Goal: Information Seeking & Learning: Learn about a topic

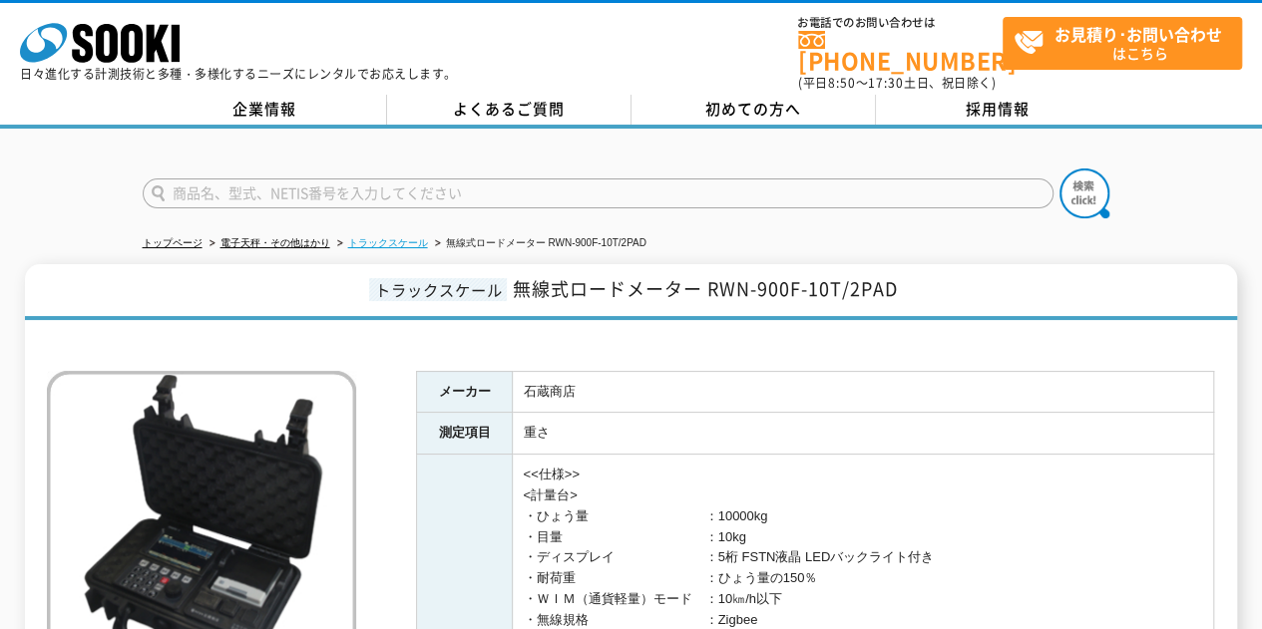
click at [384, 237] on link "トラックスケール" at bounding box center [388, 242] width 80 height 11
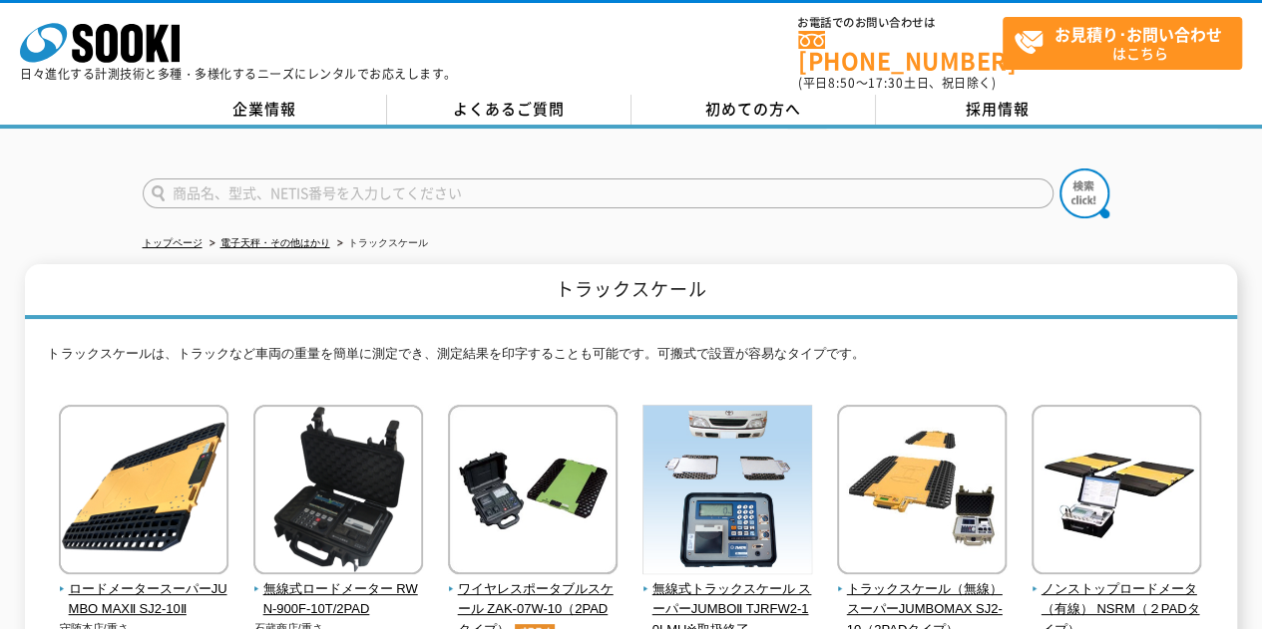
click at [401, 190] on input "text" at bounding box center [598, 194] width 911 height 30
type input "RWN-1F"
click at [1059, 169] on button at bounding box center [1084, 194] width 50 height 50
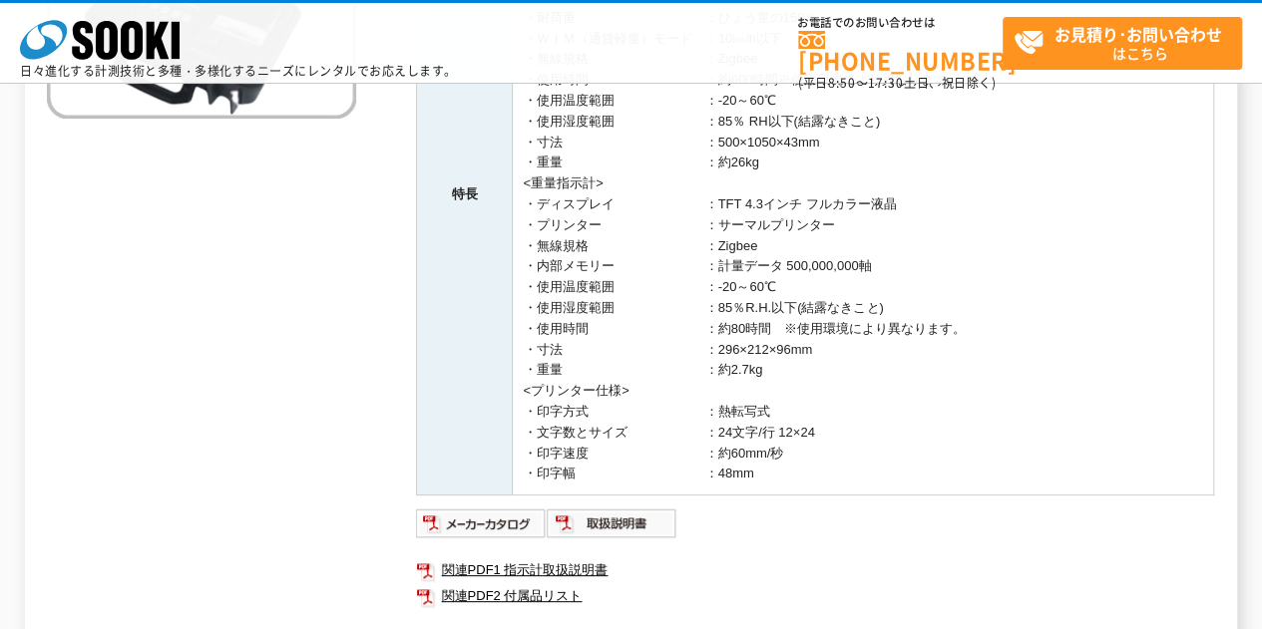
scroll to position [471, 0]
click at [517, 510] on img at bounding box center [481, 522] width 131 height 32
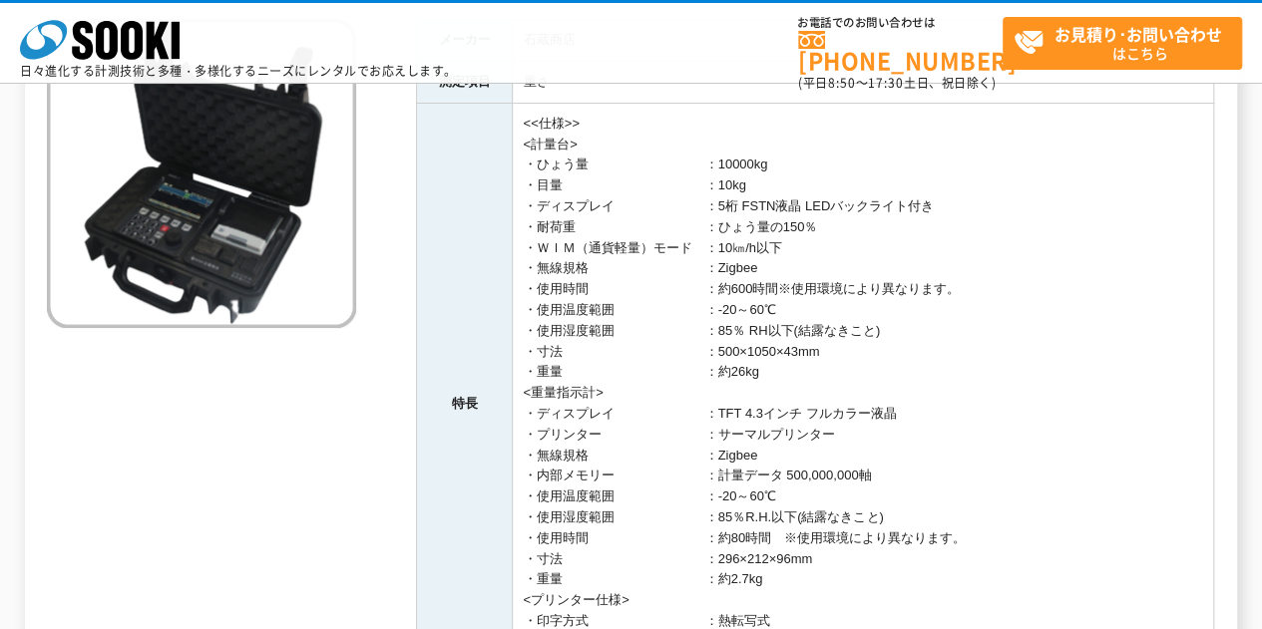
scroll to position [0, 0]
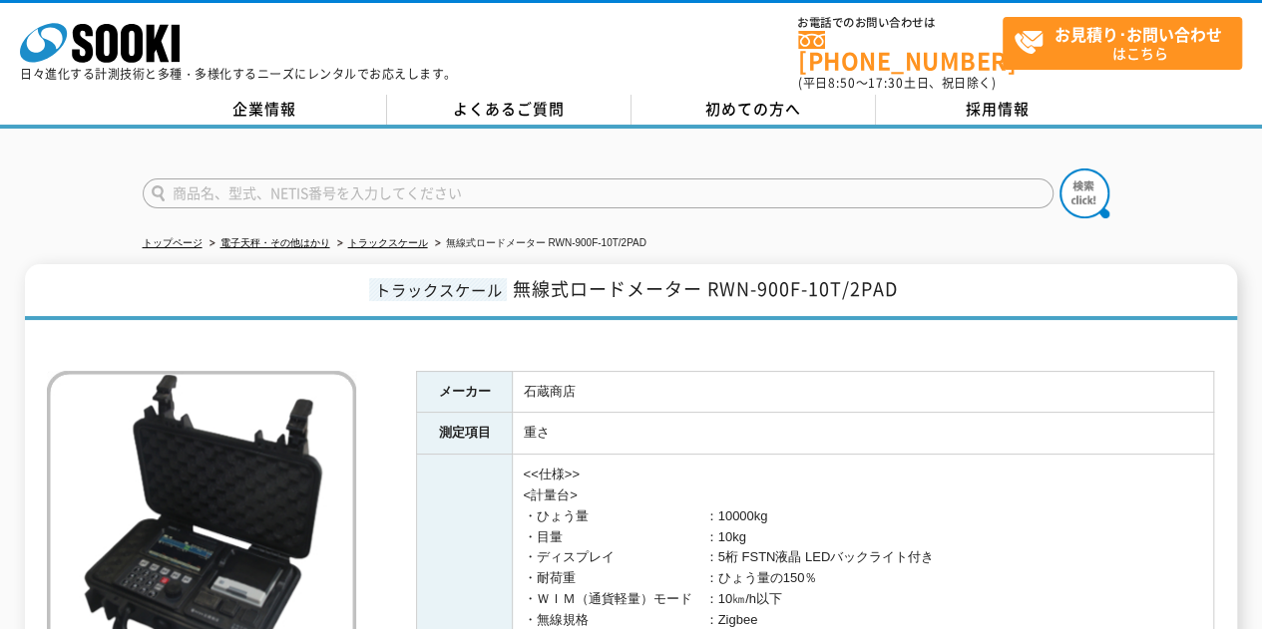
click at [283, 179] on input "text" at bounding box center [598, 194] width 911 height 30
type input "商品名、型式、NETIS番号を入力してください"
click at [456, 179] on input "text" at bounding box center [598, 194] width 911 height 30
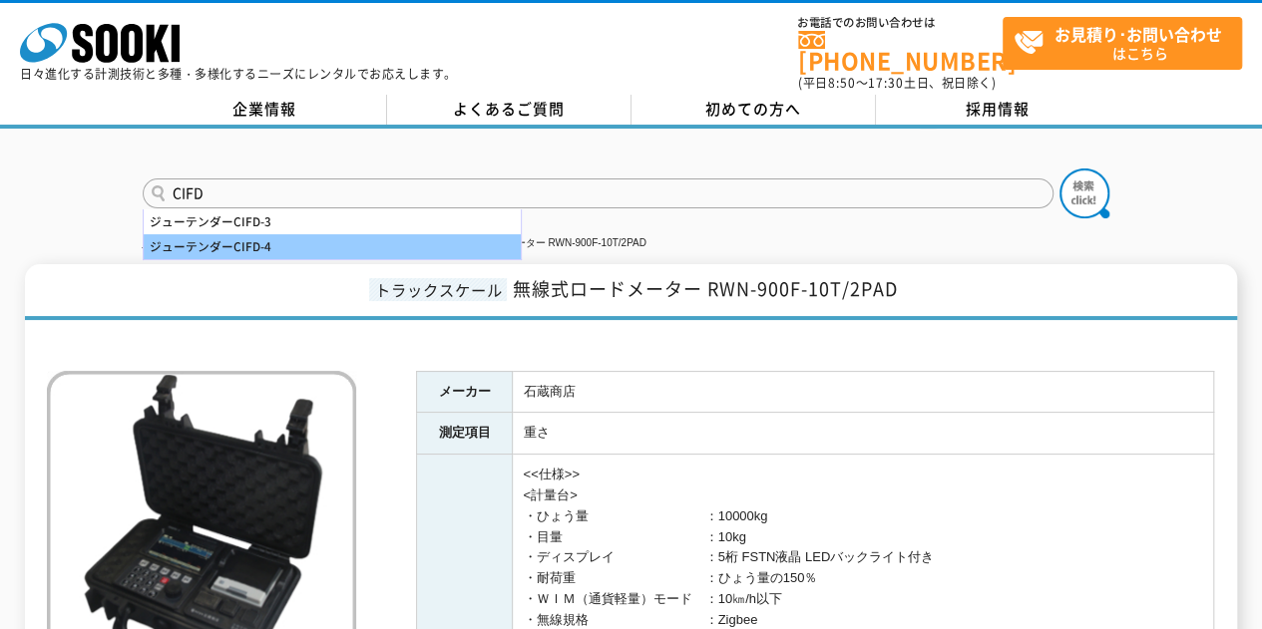
click at [269, 234] on div "ジューテンダーCIFD-4" at bounding box center [332, 246] width 377 height 25
type input "ジューテンダーCIFD-4"
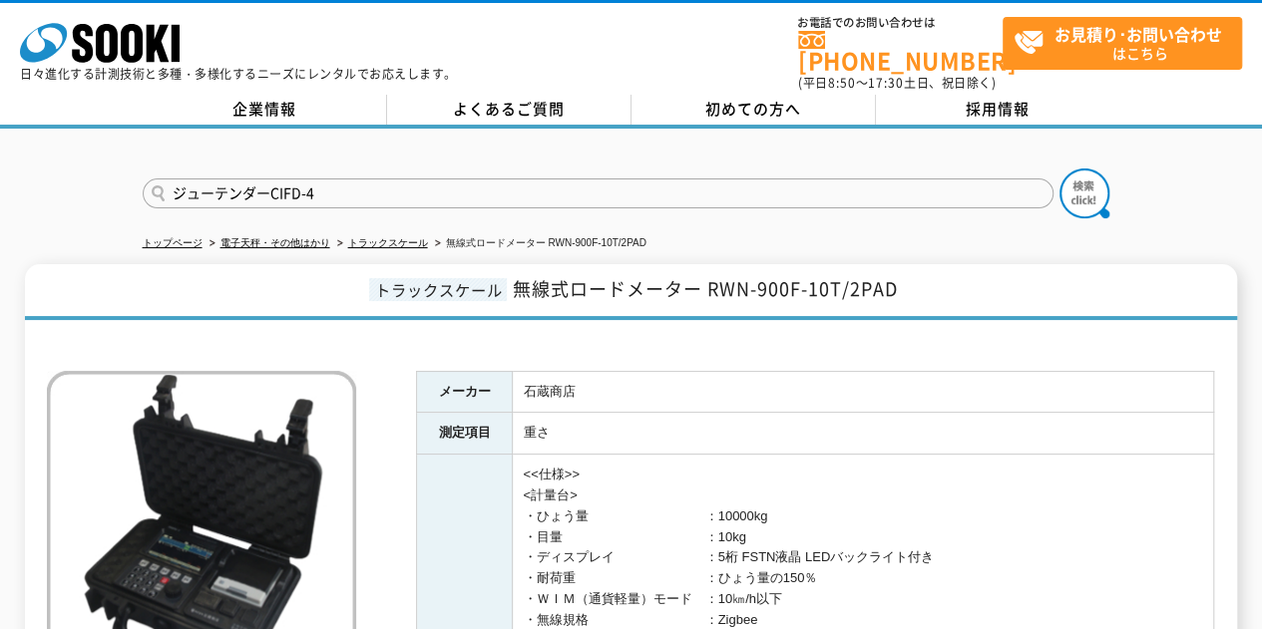
click at [638, 187] on input "ジューテンダーCIFD-4" at bounding box center [598, 194] width 911 height 30
click at [1107, 179] on img at bounding box center [1084, 194] width 50 height 50
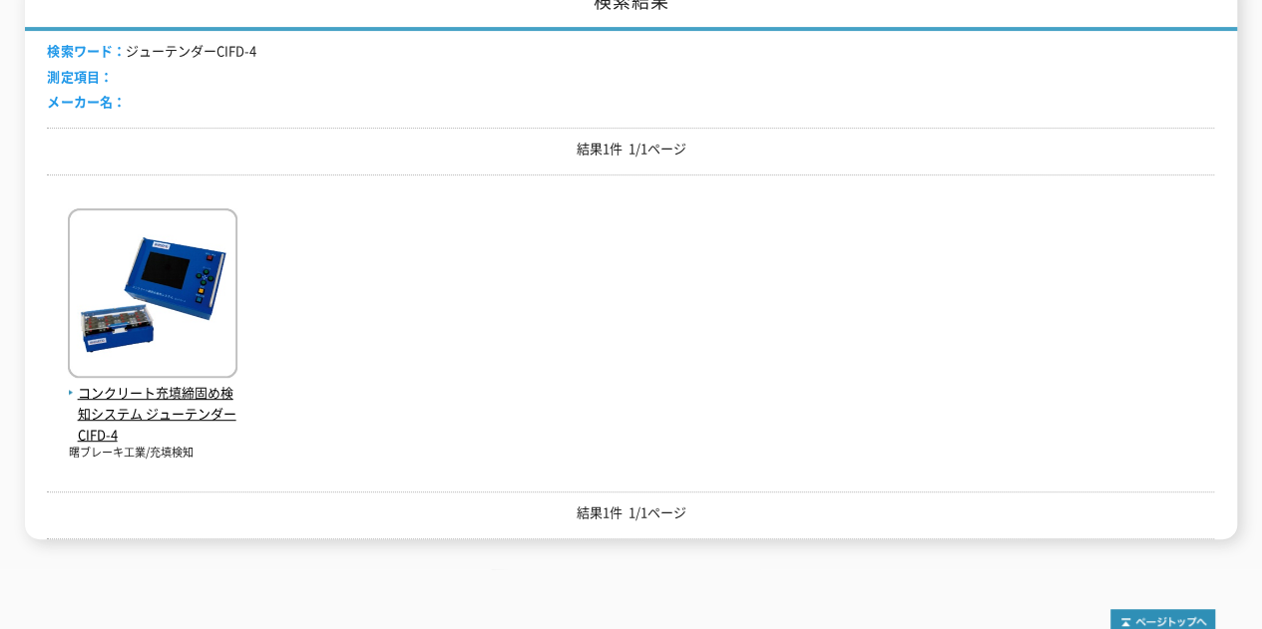
scroll to position [399, 0]
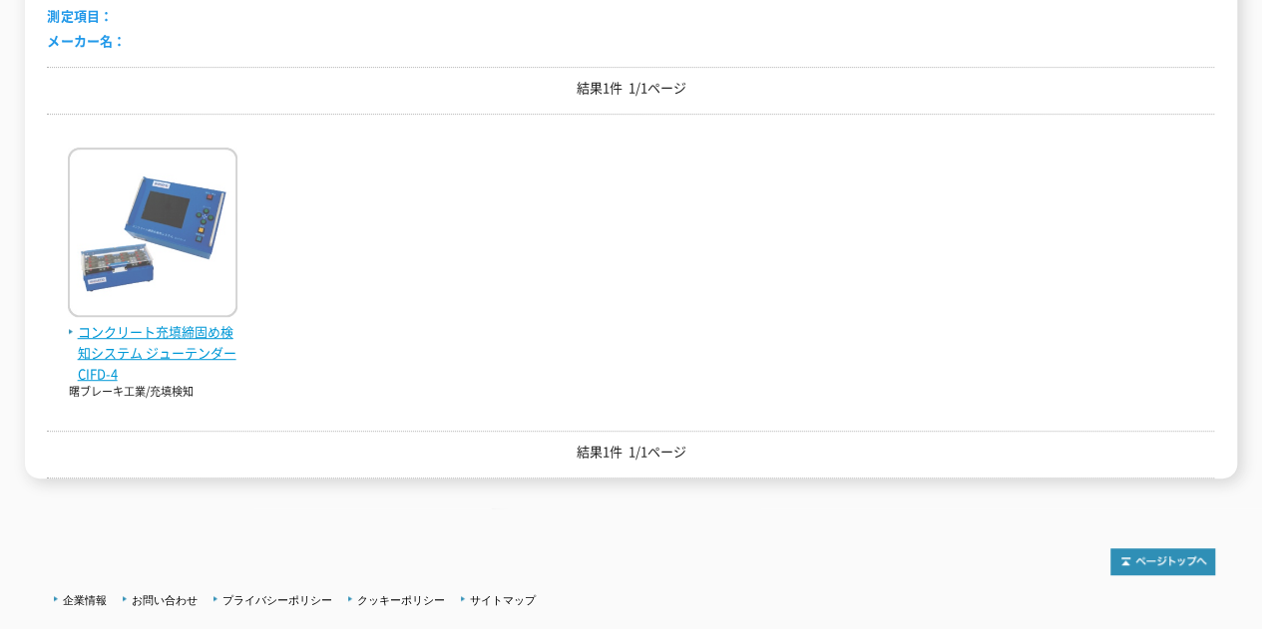
click at [178, 348] on span "コンクリート充填締固め検知システム ジューテンダー CIFD-4" at bounding box center [153, 353] width 170 height 62
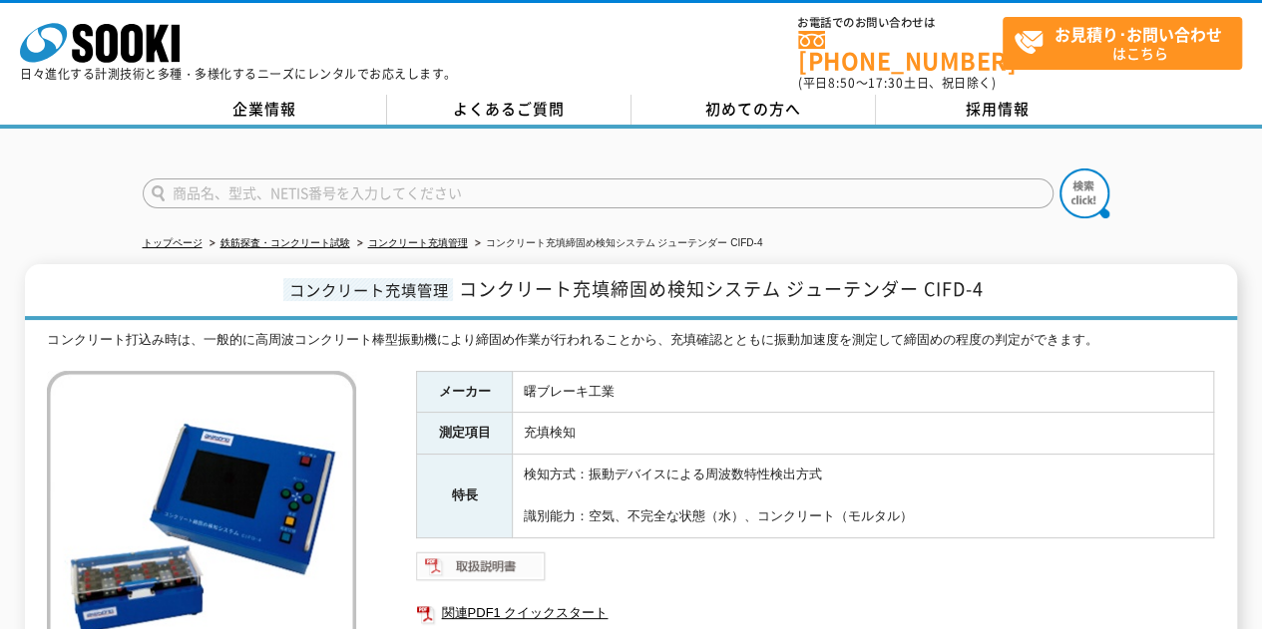
click at [487, 556] on img at bounding box center [481, 567] width 131 height 32
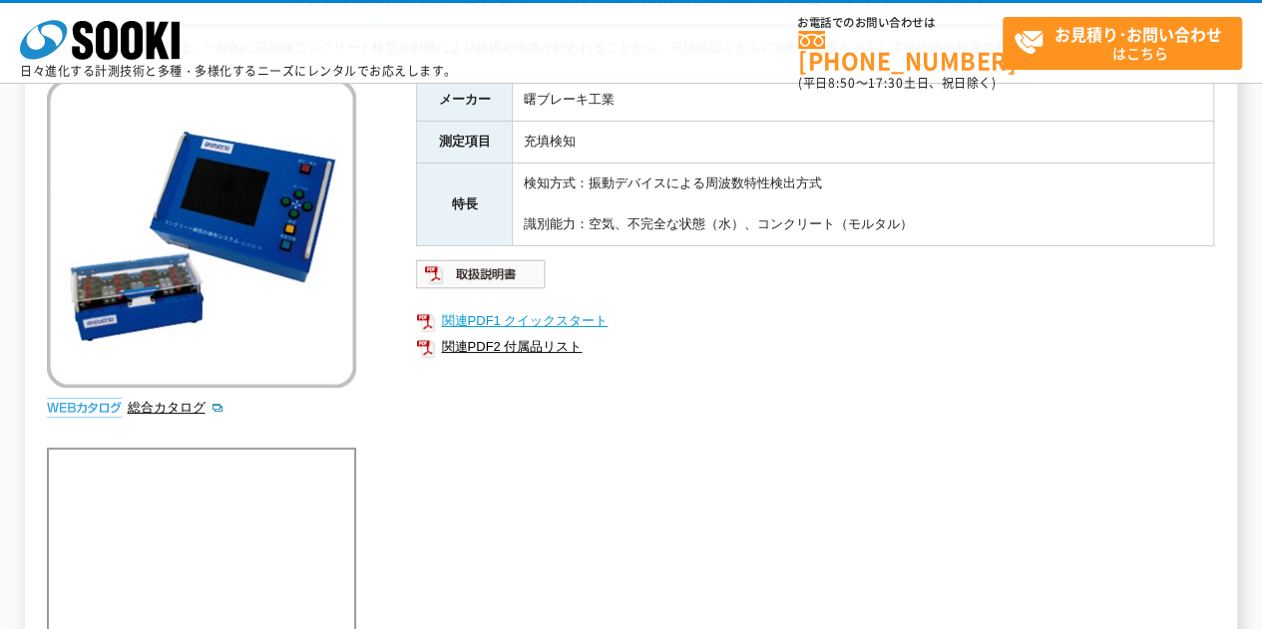
click at [557, 313] on link "関連PDF1 クイックスタート" at bounding box center [815, 321] width 798 height 26
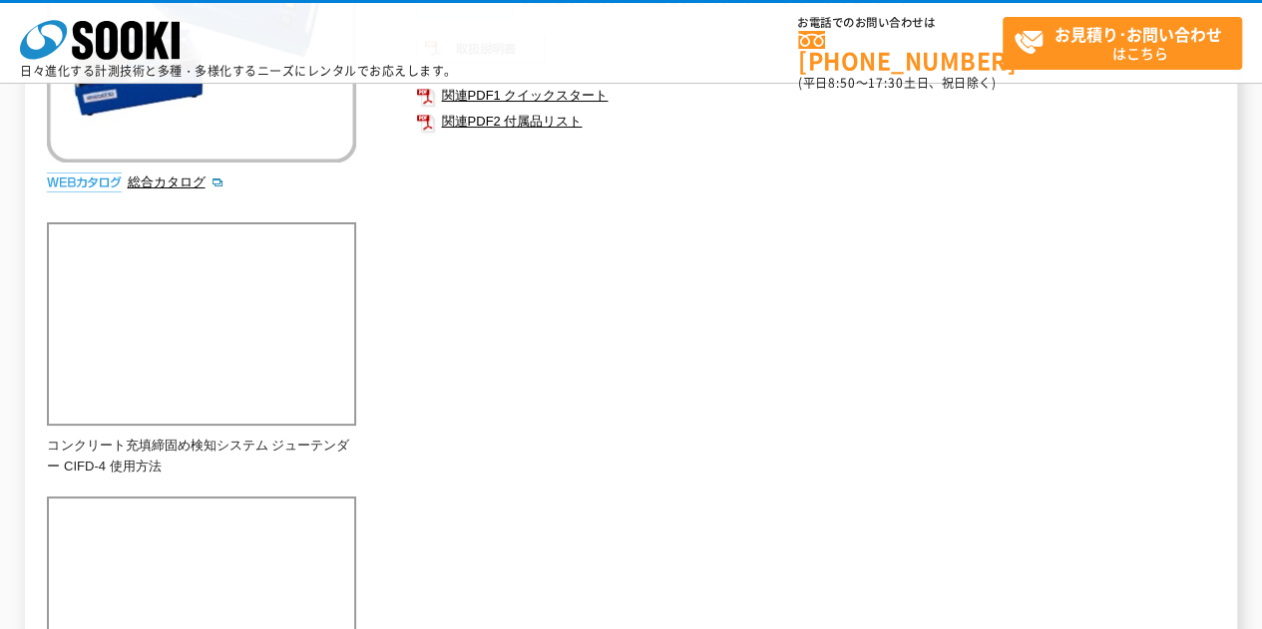
scroll to position [299, 0]
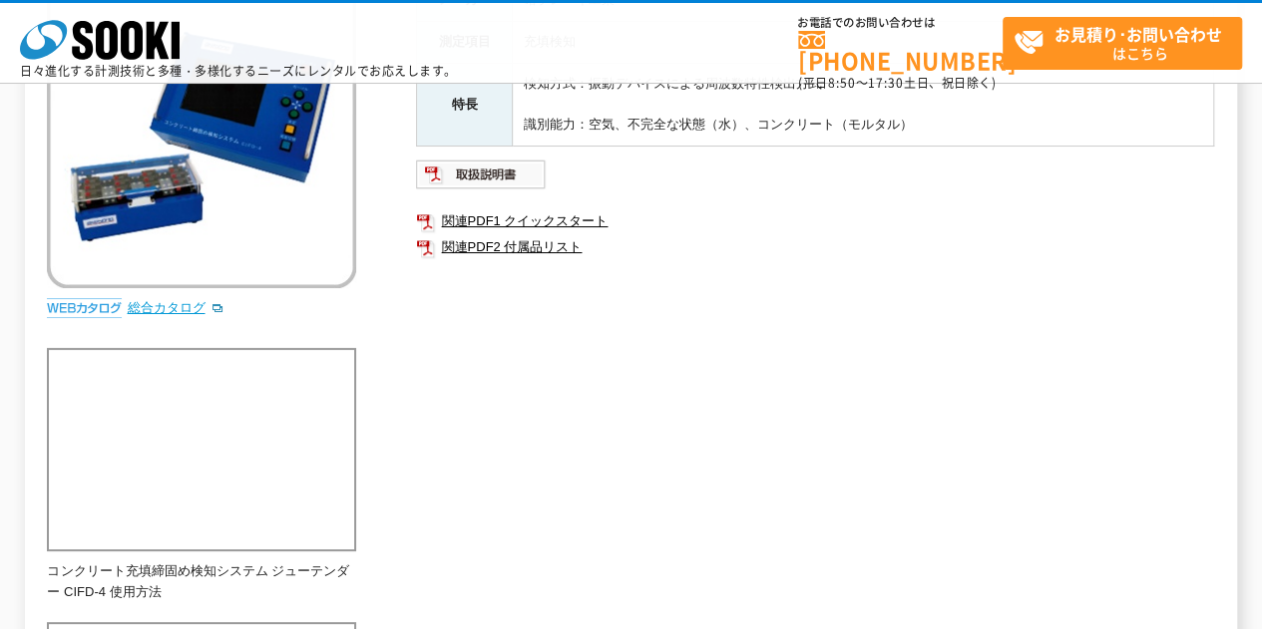
click at [174, 306] on link "総合カタログ" at bounding box center [176, 307] width 98 height 15
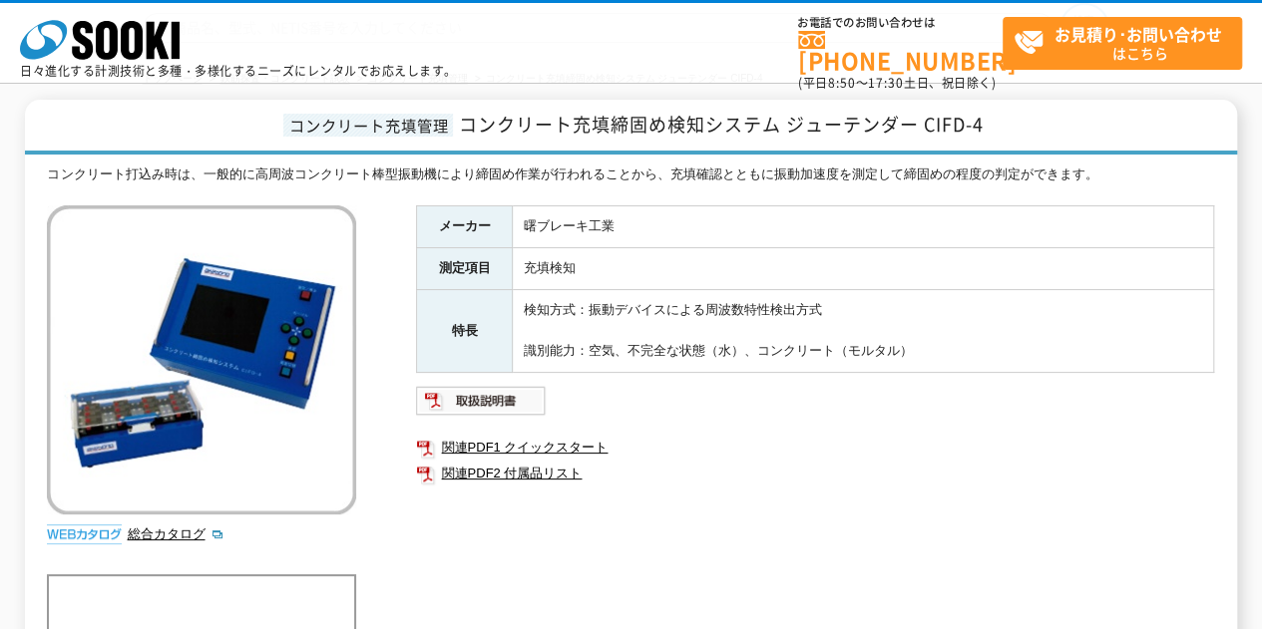
scroll to position [0, 0]
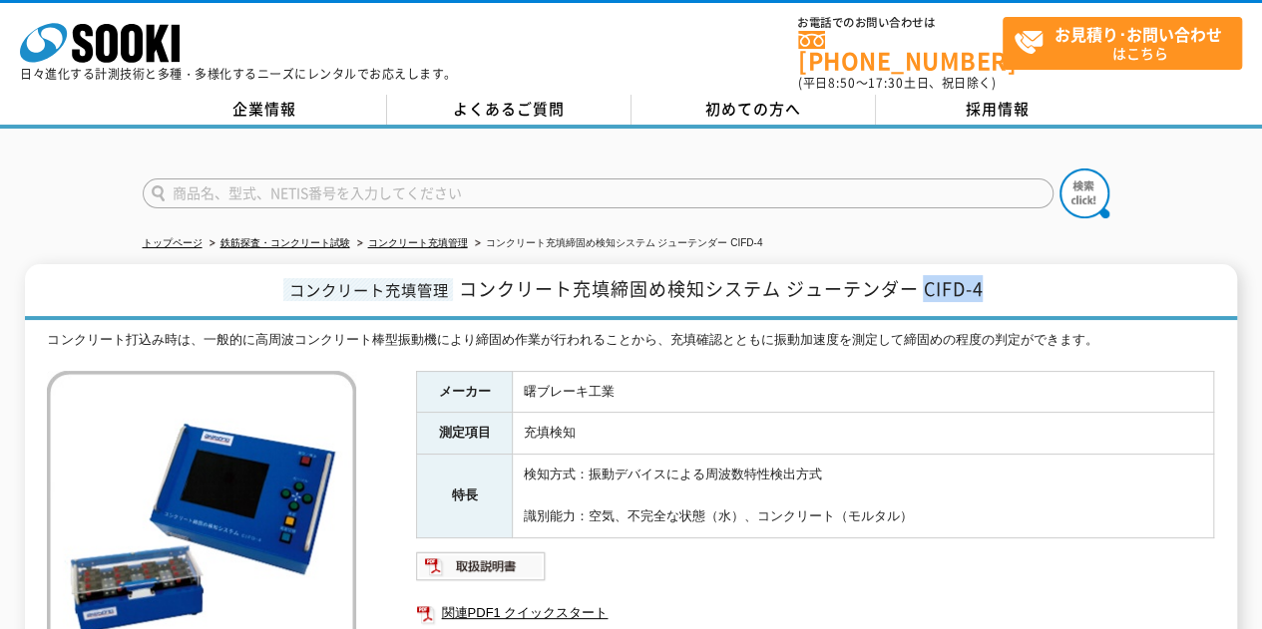
drag, startPoint x: 1008, startPoint y: 284, endPoint x: 926, endPoint y: 281, distance: 82.8
click at [926, 281] on h1 "コンクリート充填管理 コンクリート充填締固め検知システム ジューテンダー CIFD-4" at bounding box center [630, 292] width 1211 height 56
copy span "CIFD-4"
